Goal: Task Accomplishment & Management: Complete application form

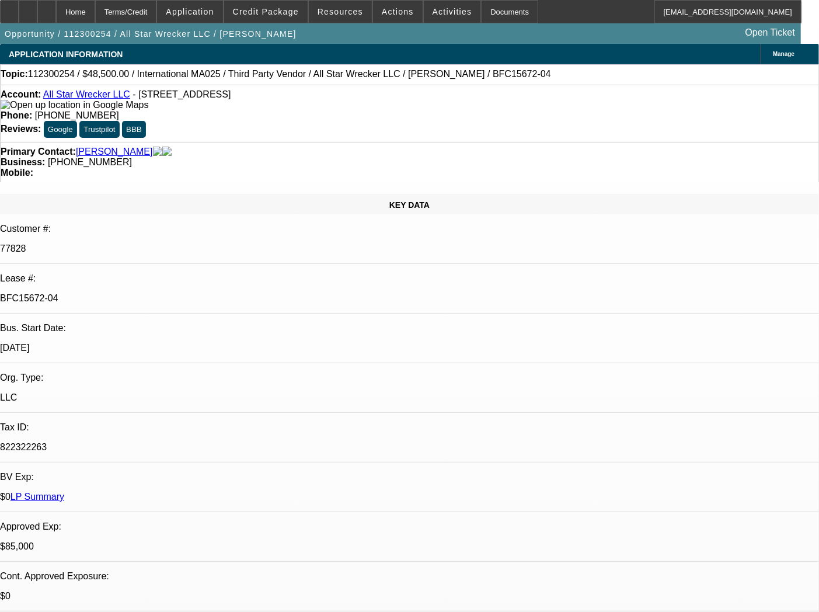
select select "0"
select select "6"
select select "0"
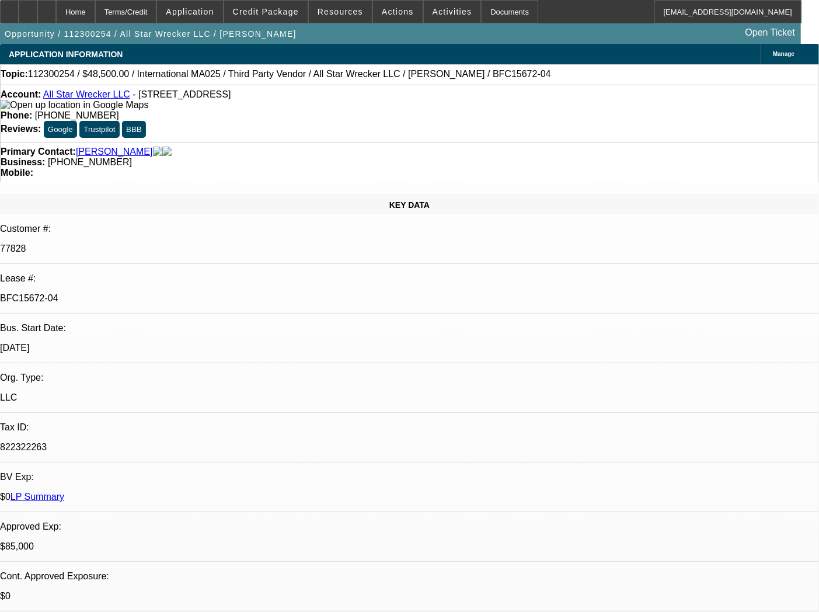
select select "0"
select select "6"
select select "0"
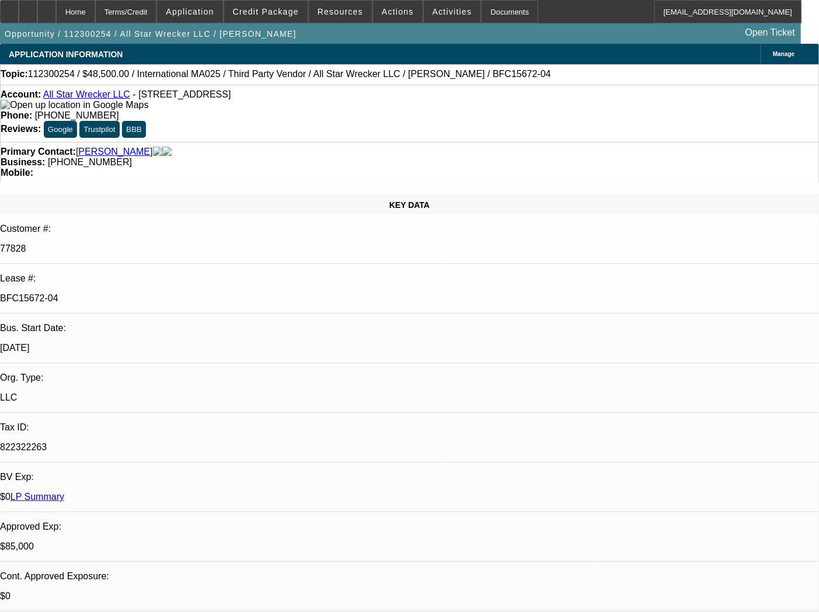
select select "0"
select select "6"
select select "0"
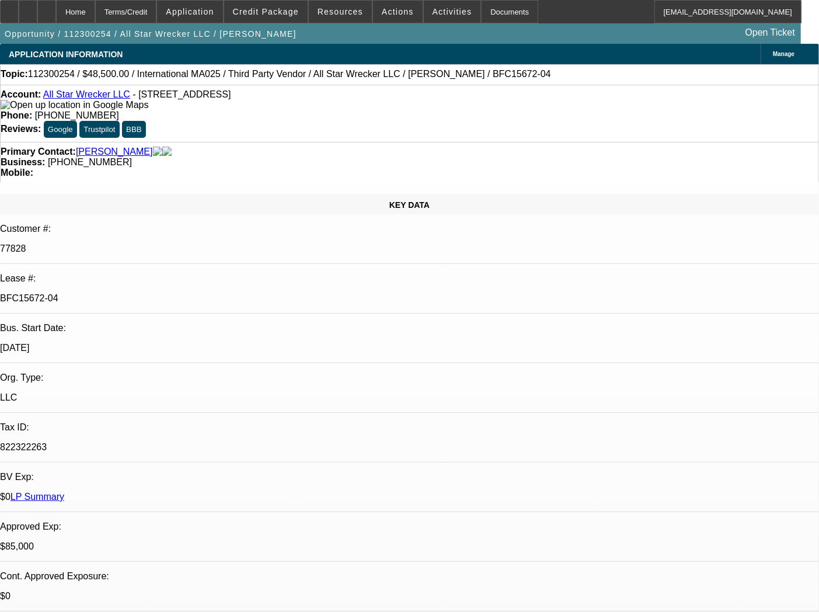
select select "6"
click at [485, 13] on div "Documents" at bounding box center [509, 11] width 57 height 23
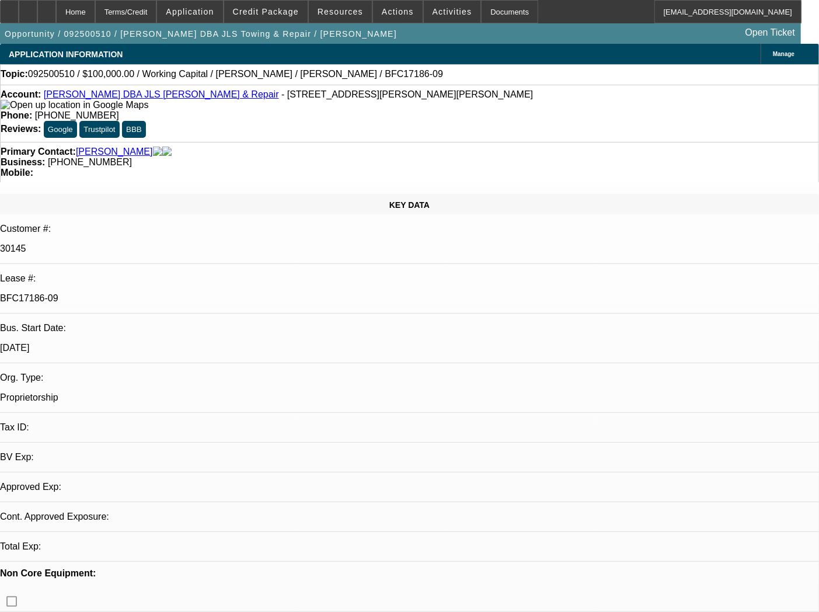
select select "0"
select select "2"
select select "0"
select select "6"
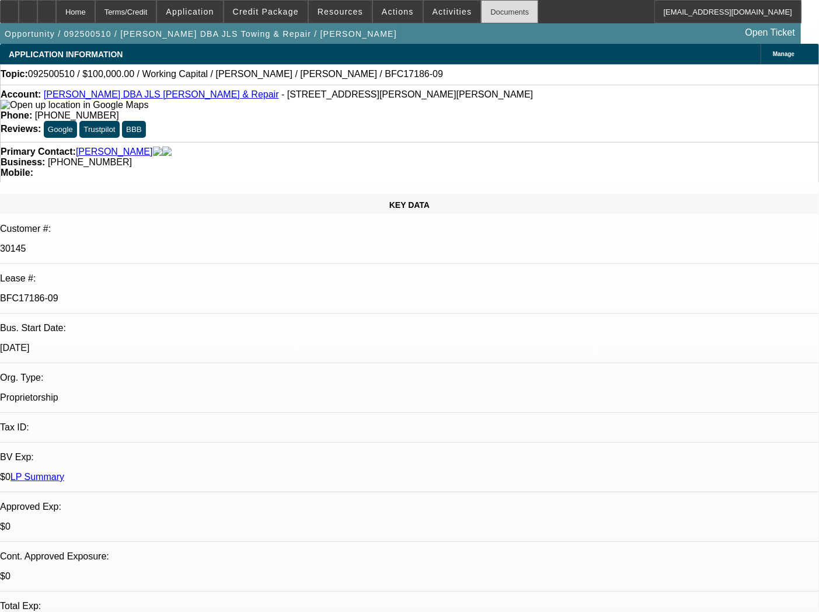
click at [496, 4] on div "Documents" at bounding box center [509, 11] width 57 height 23
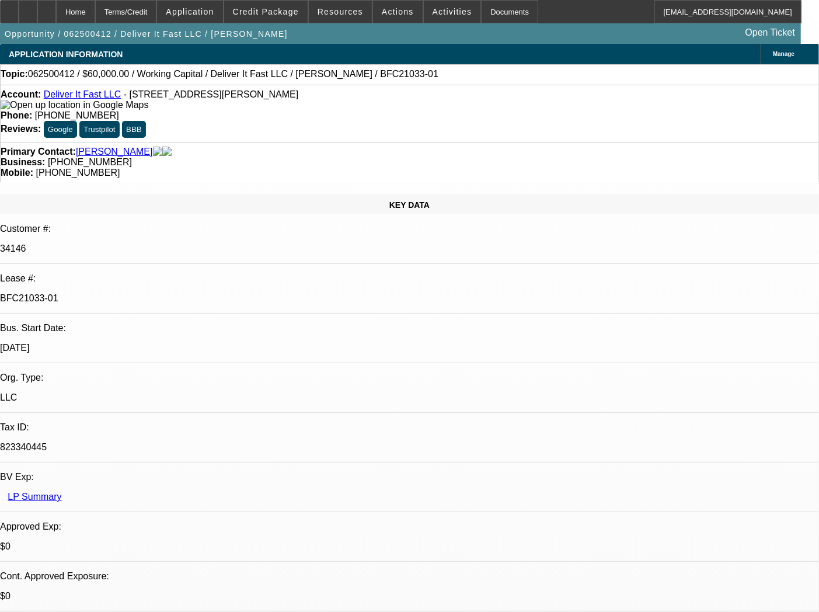
select select "0"
select select "2"
select select "0"
select select "6"
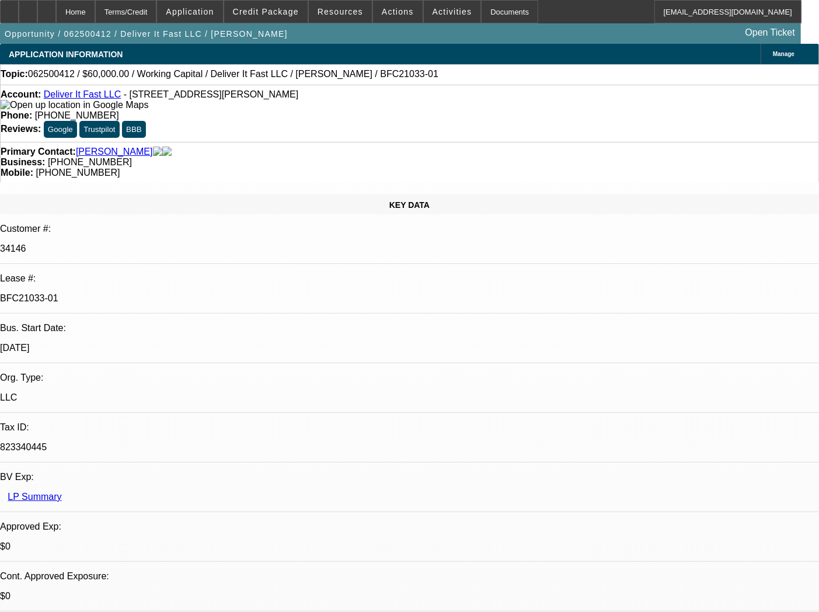
select select "0"
select select "2"
select select "0"
select select "6"
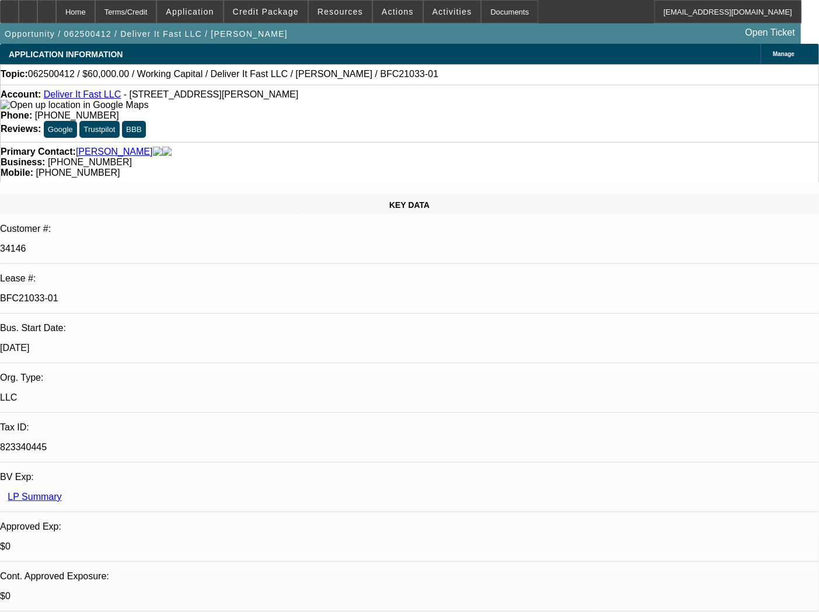
select select "0"
select select "2"
select select "0"
select select "6"
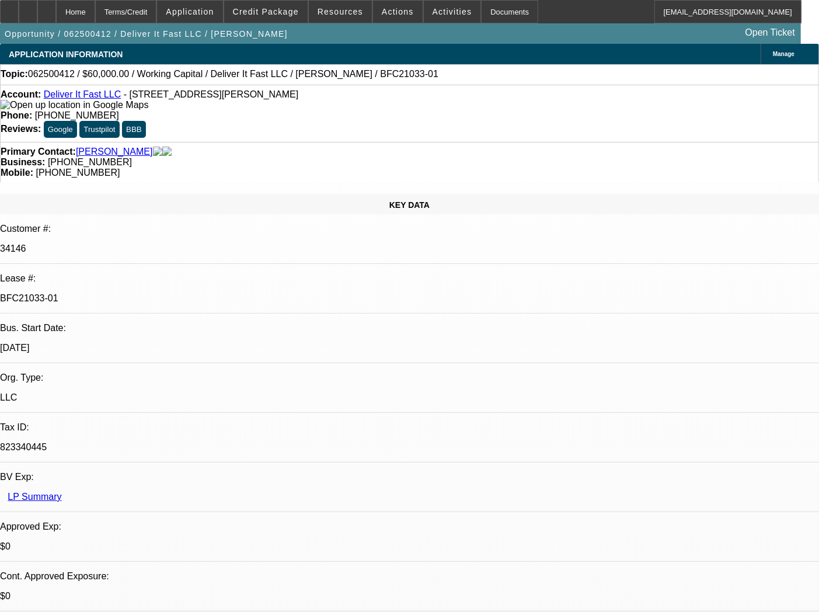
select select "0"
select select "2"
select select "0.1"
select select "4"
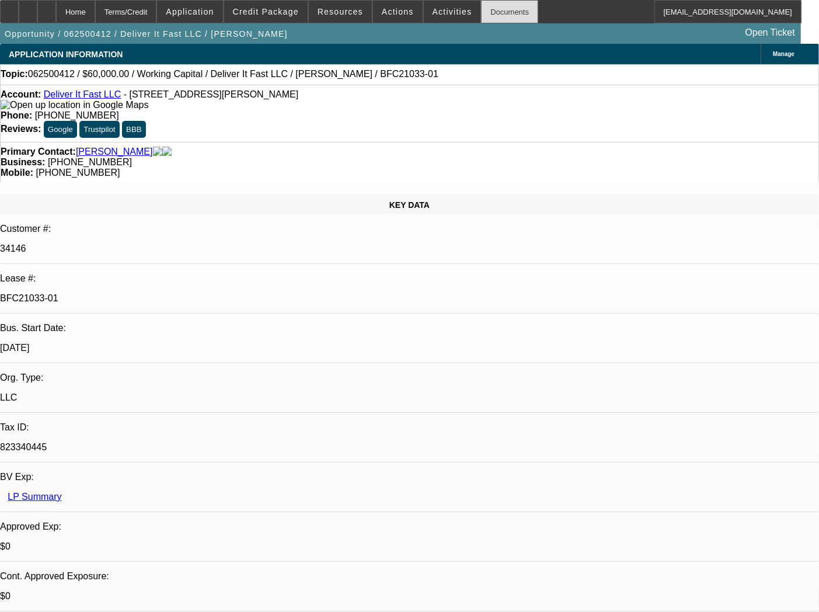
click at [483, 5] on div "Documents" at bounding box center [509, 11] width 57 height 23
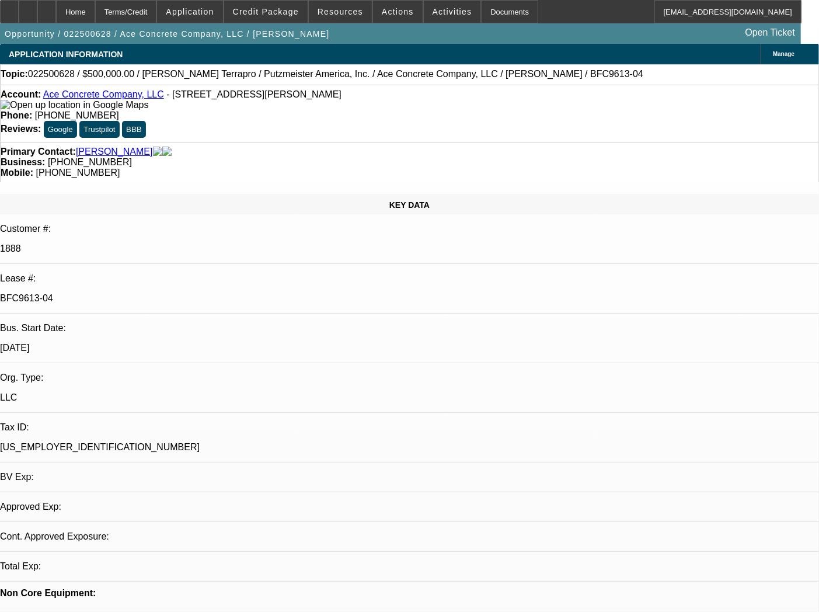
select select "0"
select select "3"
select select "0"
select select "6"
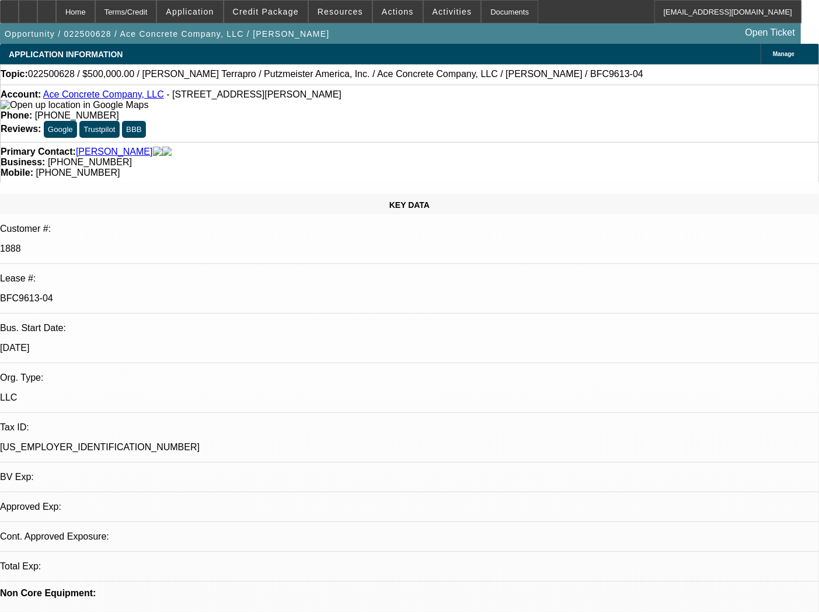
select select "0"
select select "3"
select select "0"
select select "6"
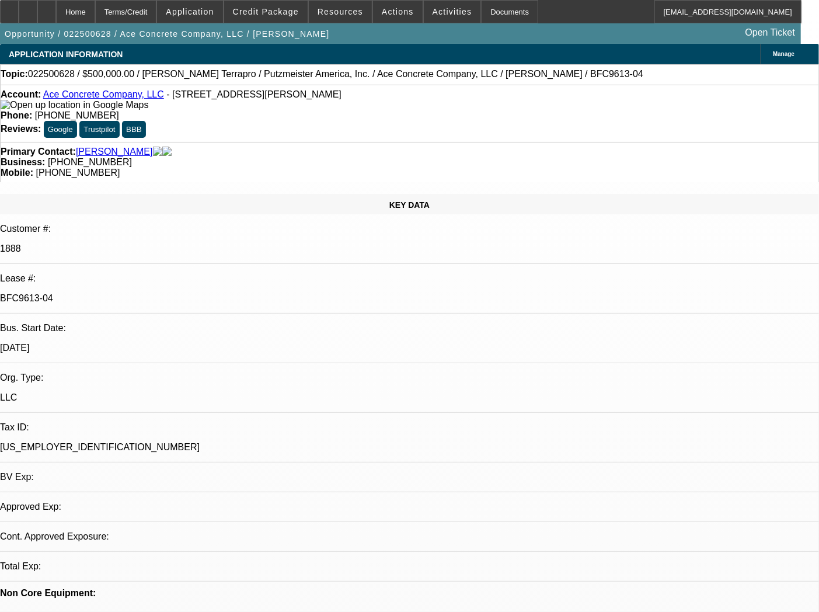
select select "0"
select select "3"
select select "0"
select select "6"
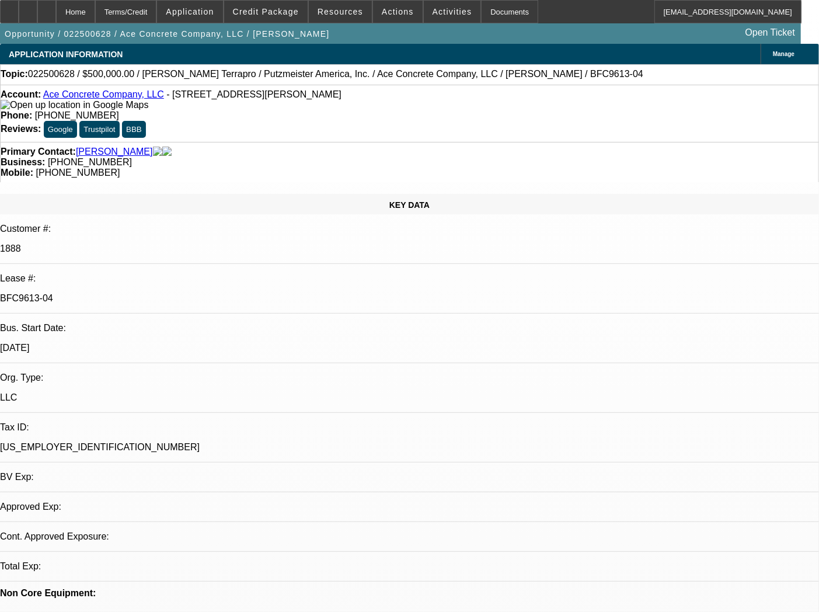
select select "0"
select select "2"
select select "0"
select select "6"
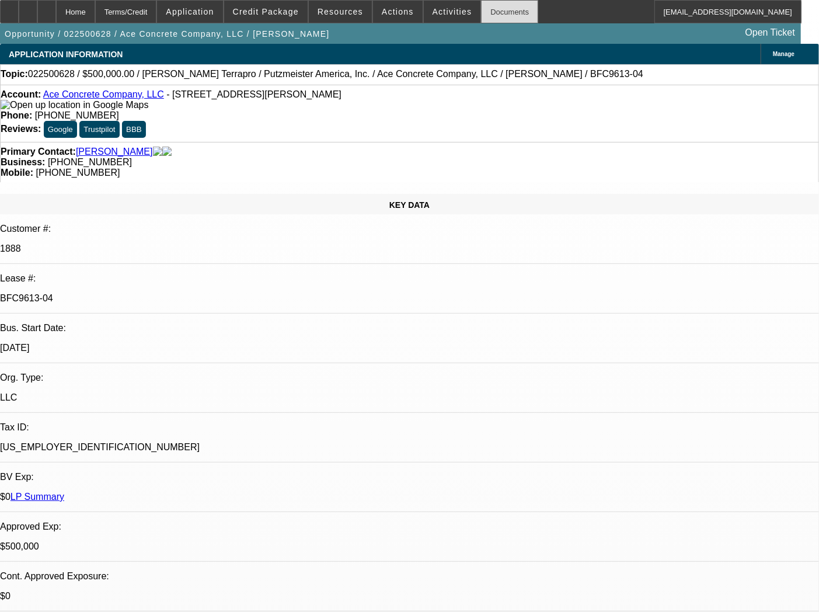
click at [485, 3] on div "Documents" at bounding box center [509, 11] width 57 height 23
